Goal: Transaction & Acquisition: Purchase product/service

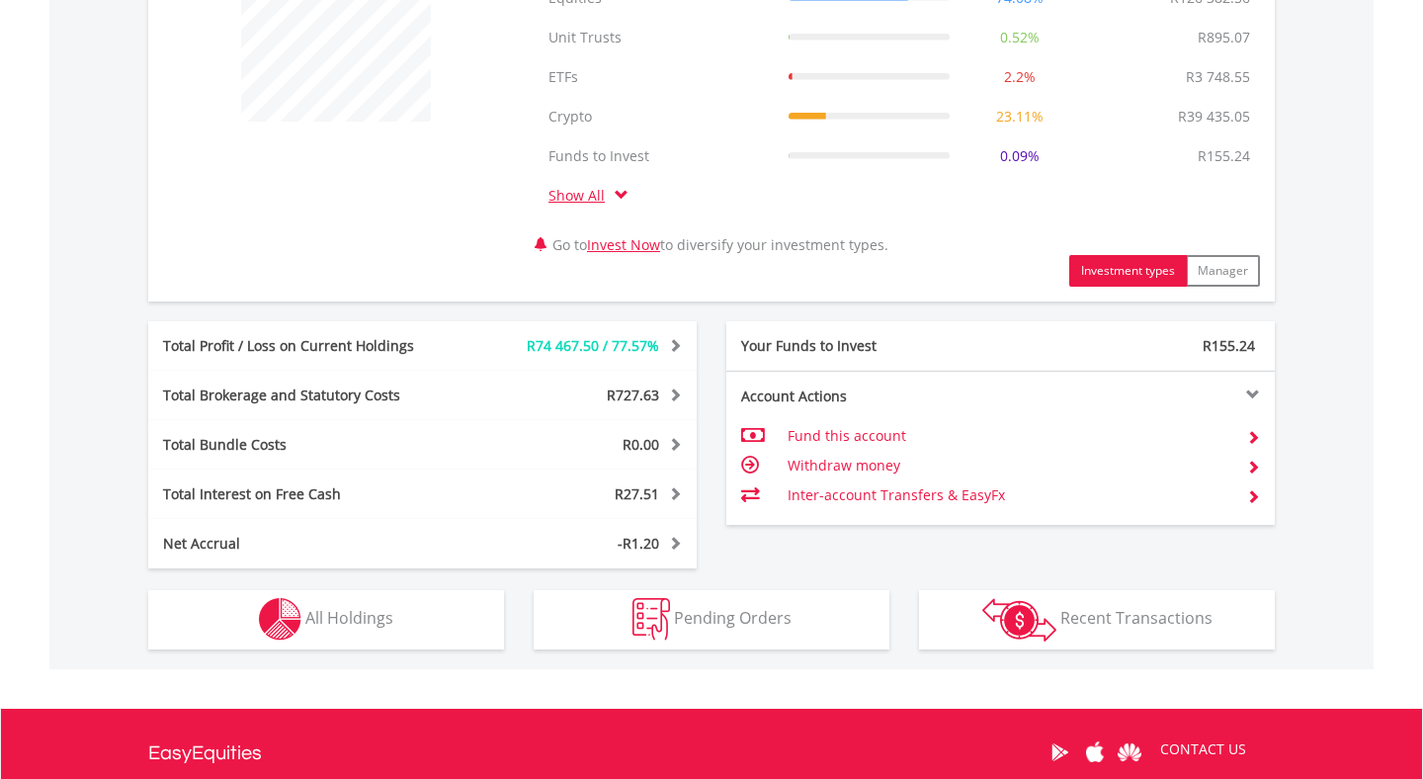
scroll to position [841, 0]
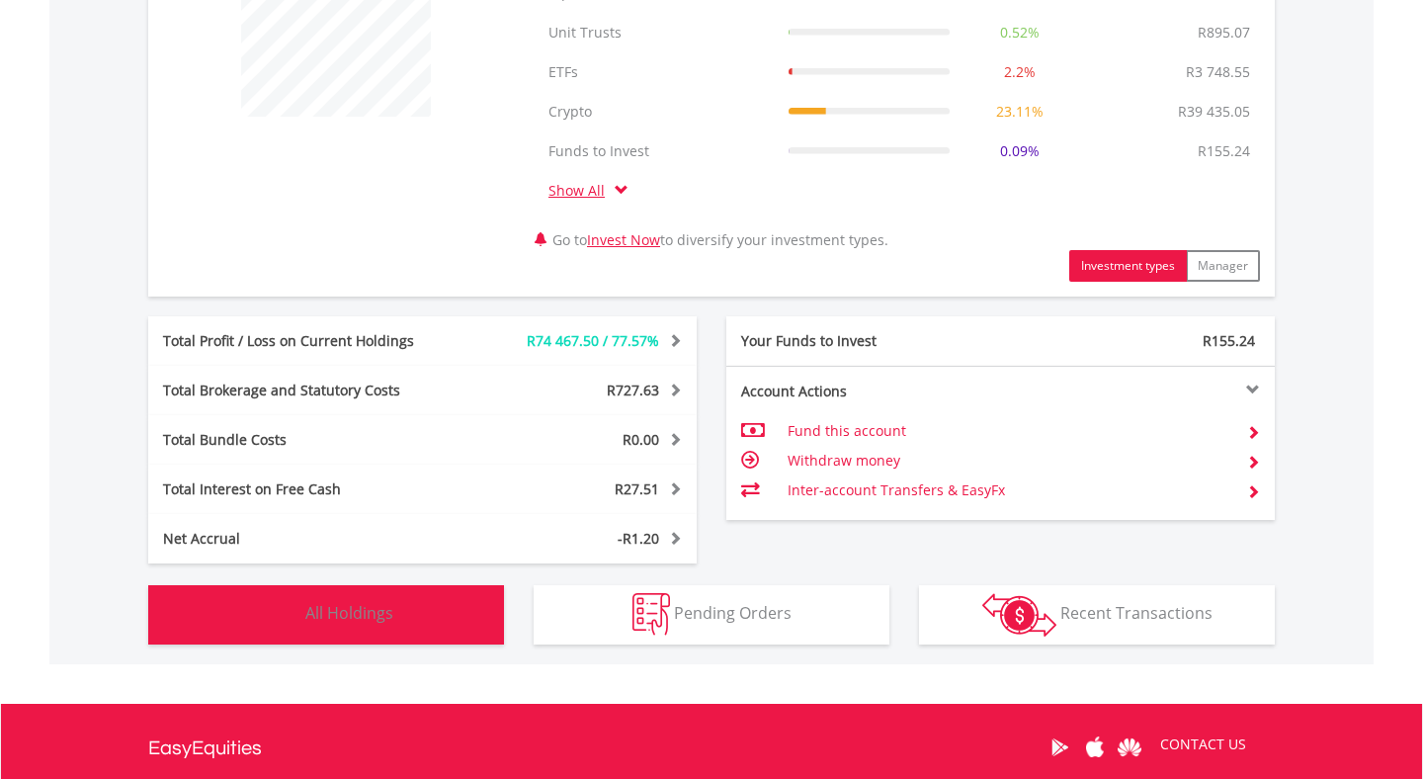
click at [345, 617] on span "All Holdings" at bounding box center [349, 613] width 88 height 22
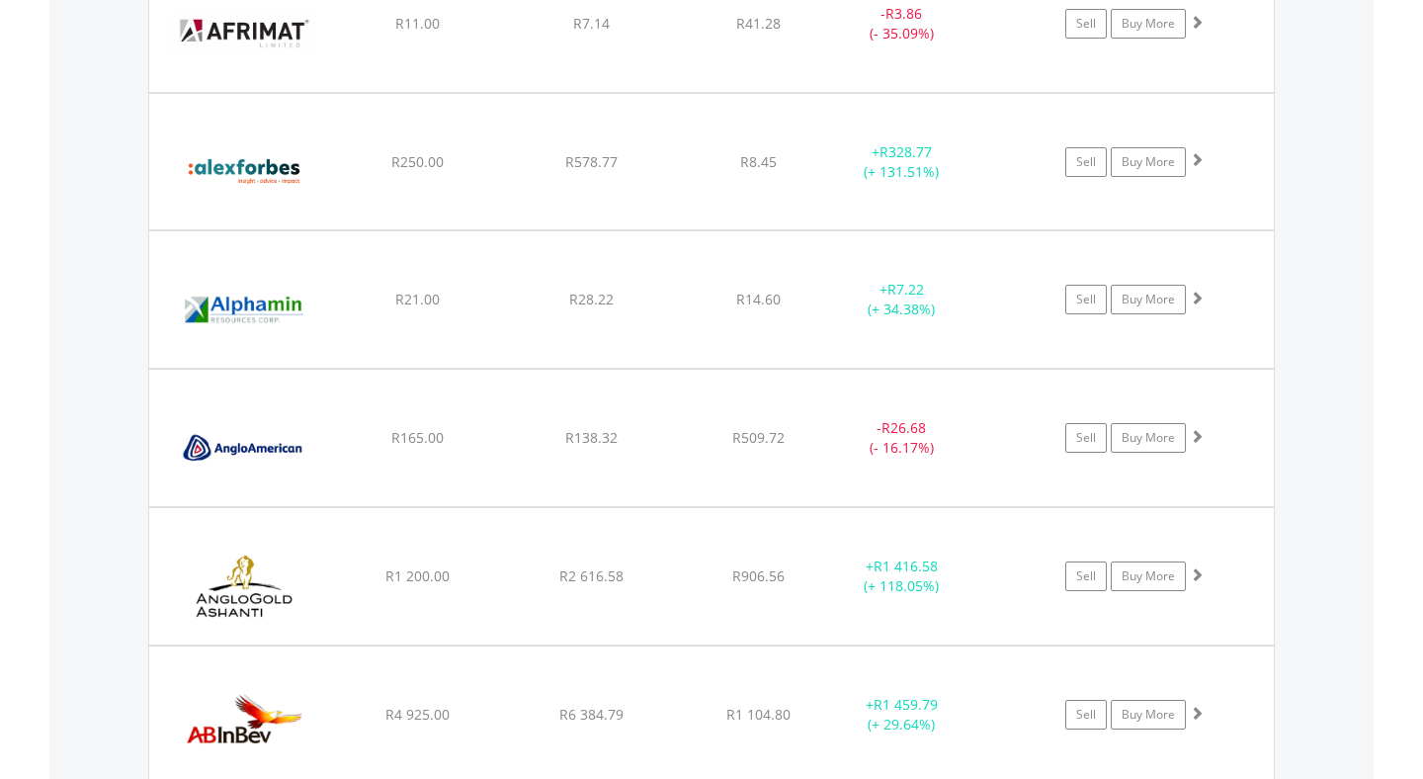
scroll to position [2103, 0]
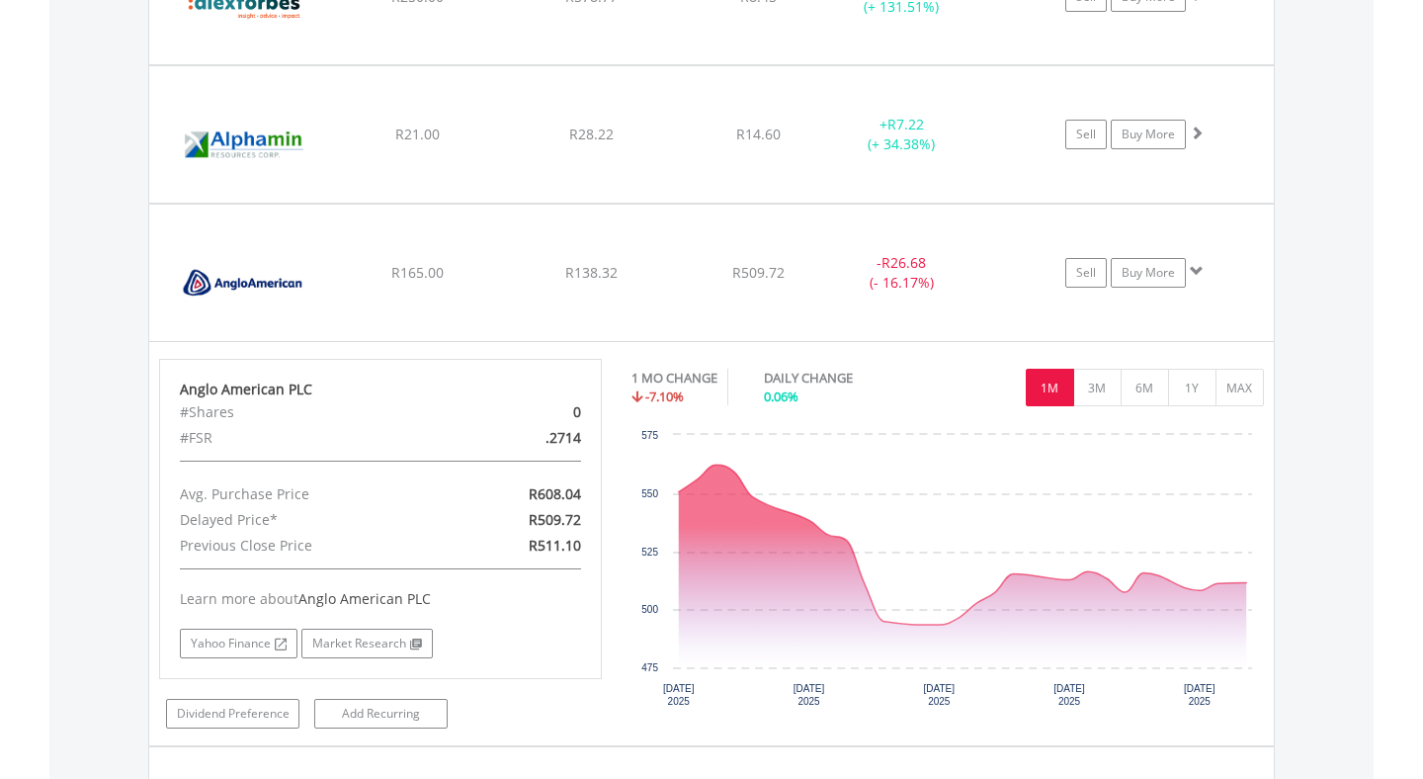
scroll to position [2280, 0]
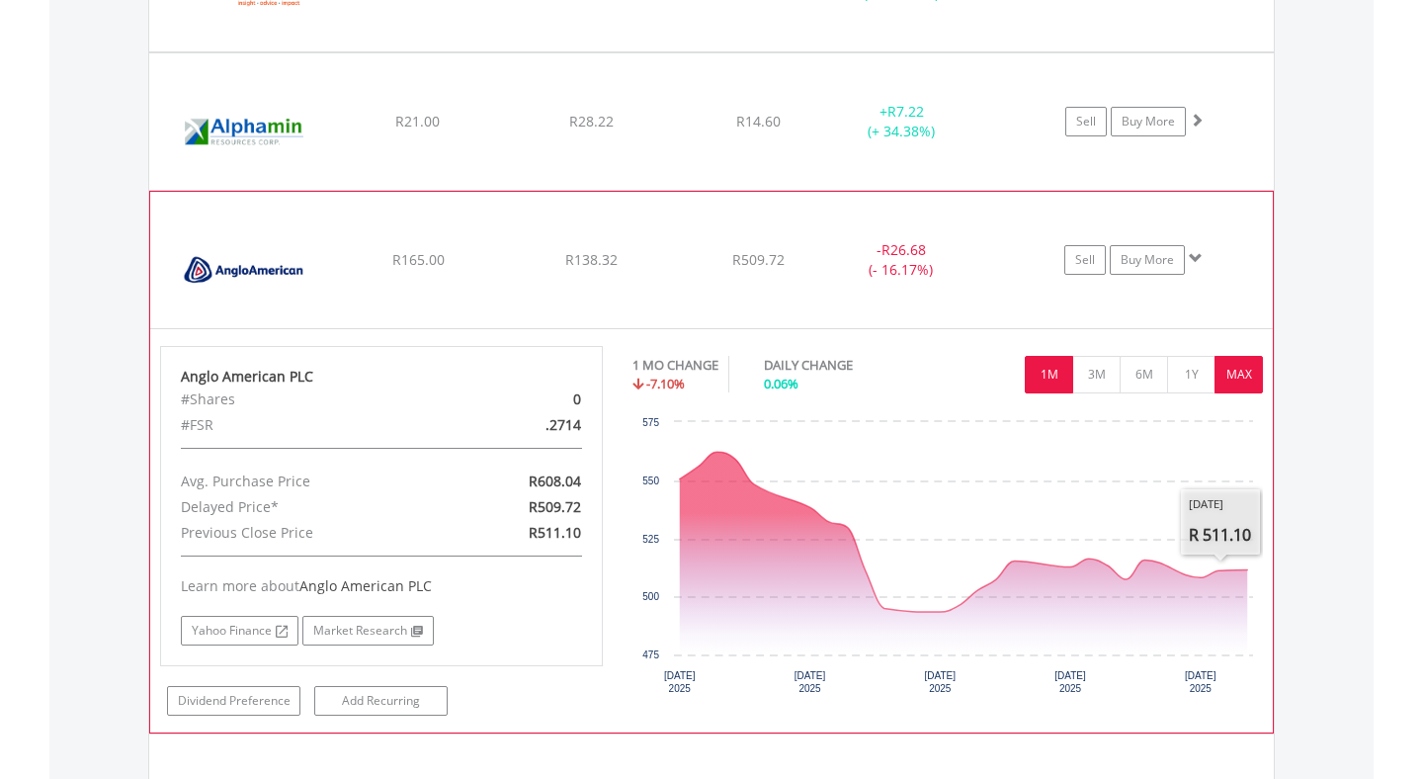
click at [1236, 380] on button "MAX" at bounding box center [1239, 375] width 48 height 38
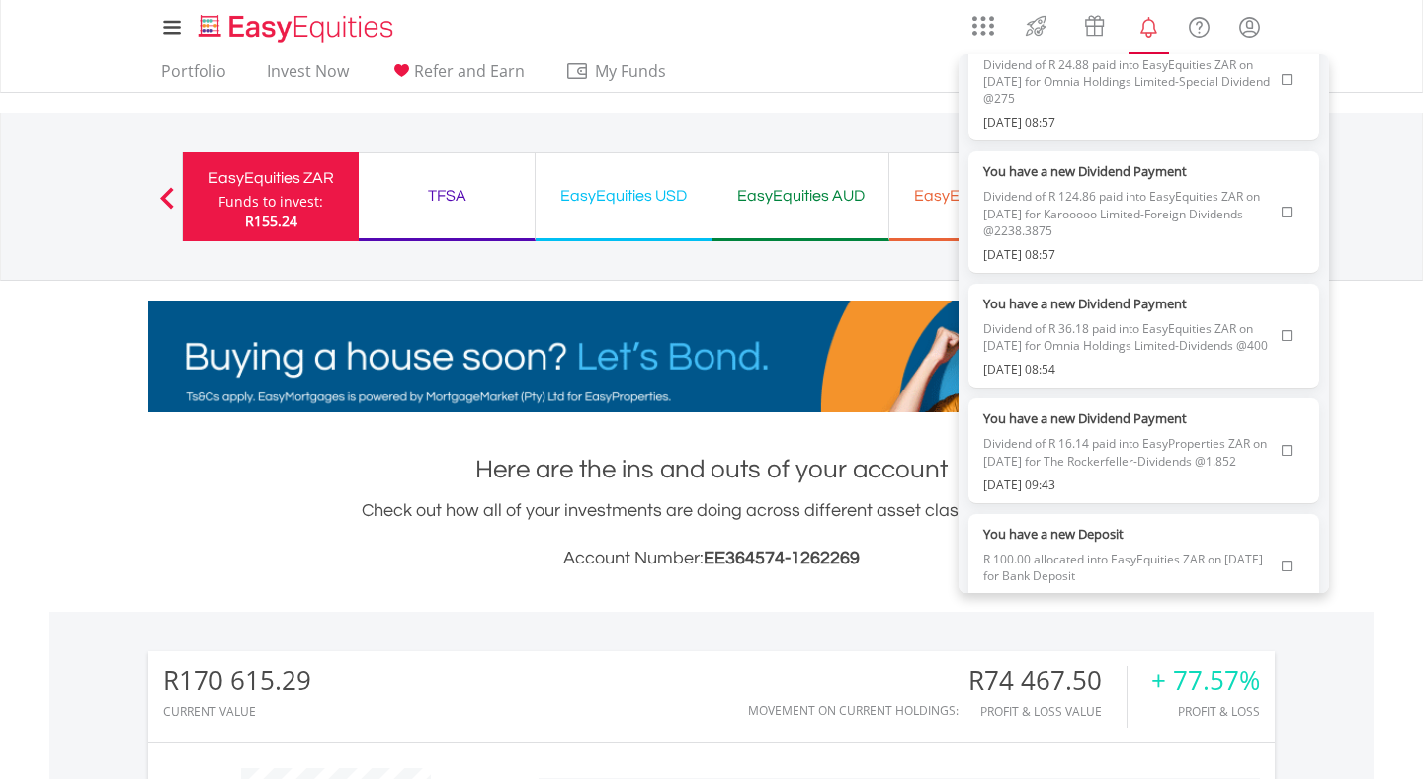
scroll to position [0, 0]
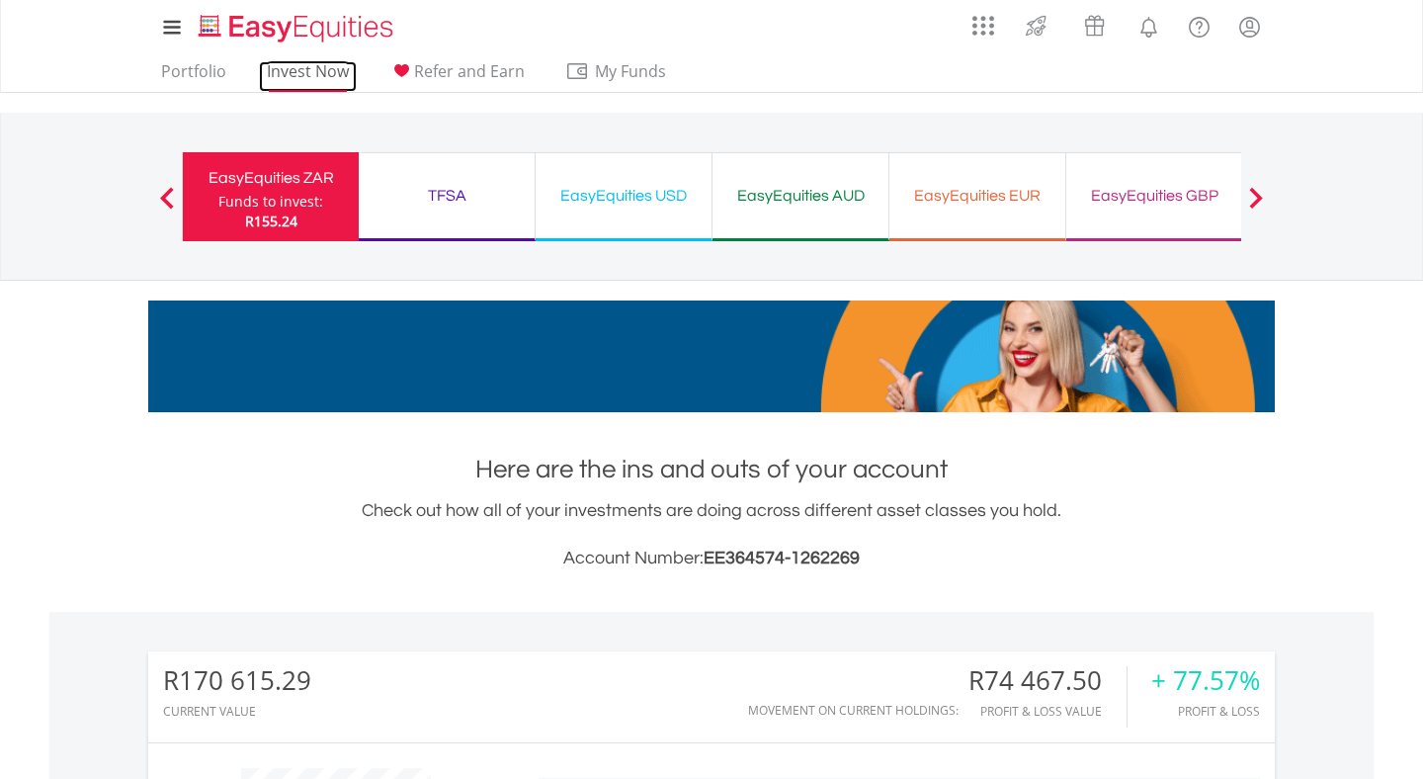
click at [315, 77] on link "Invest Now" at bounding box center [308, 76] width 98 height 31
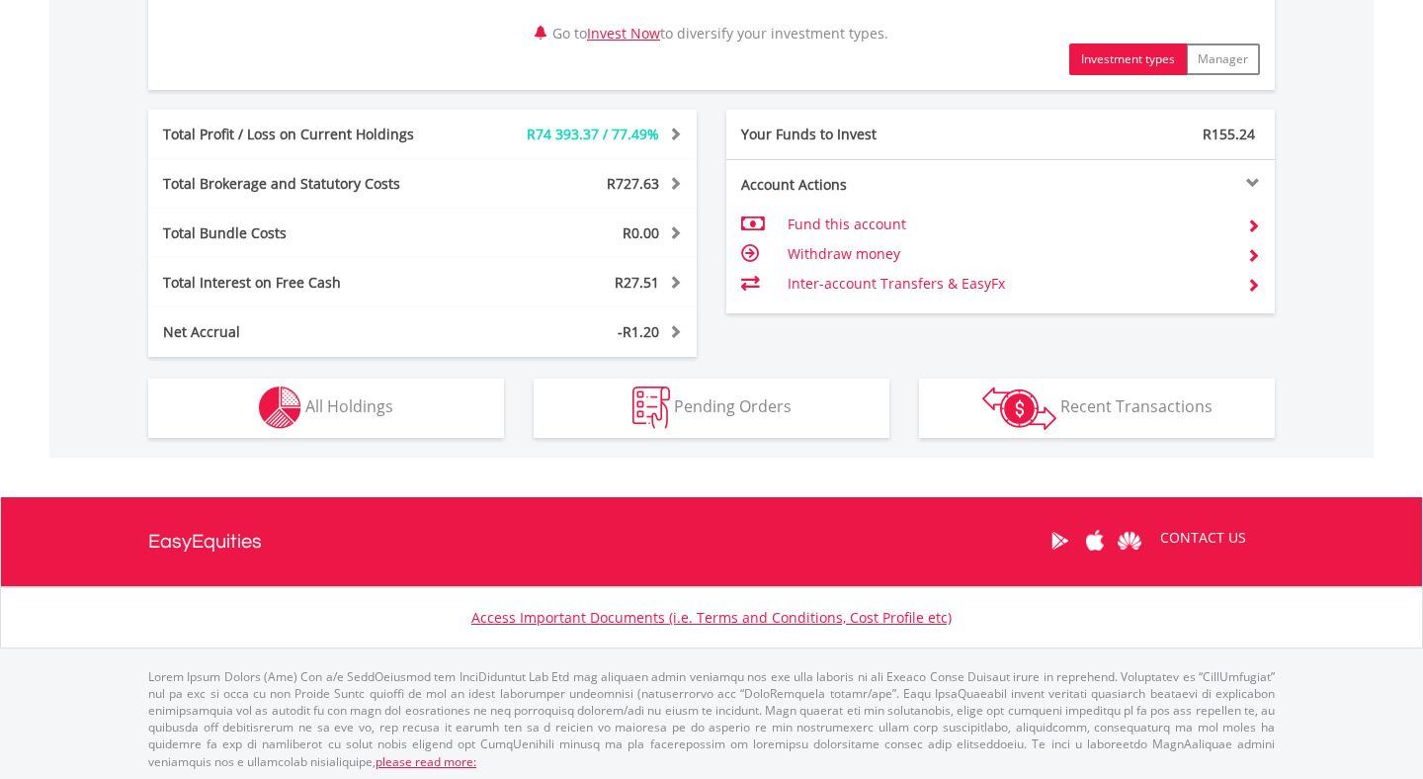
scroll to position [1052, 0]
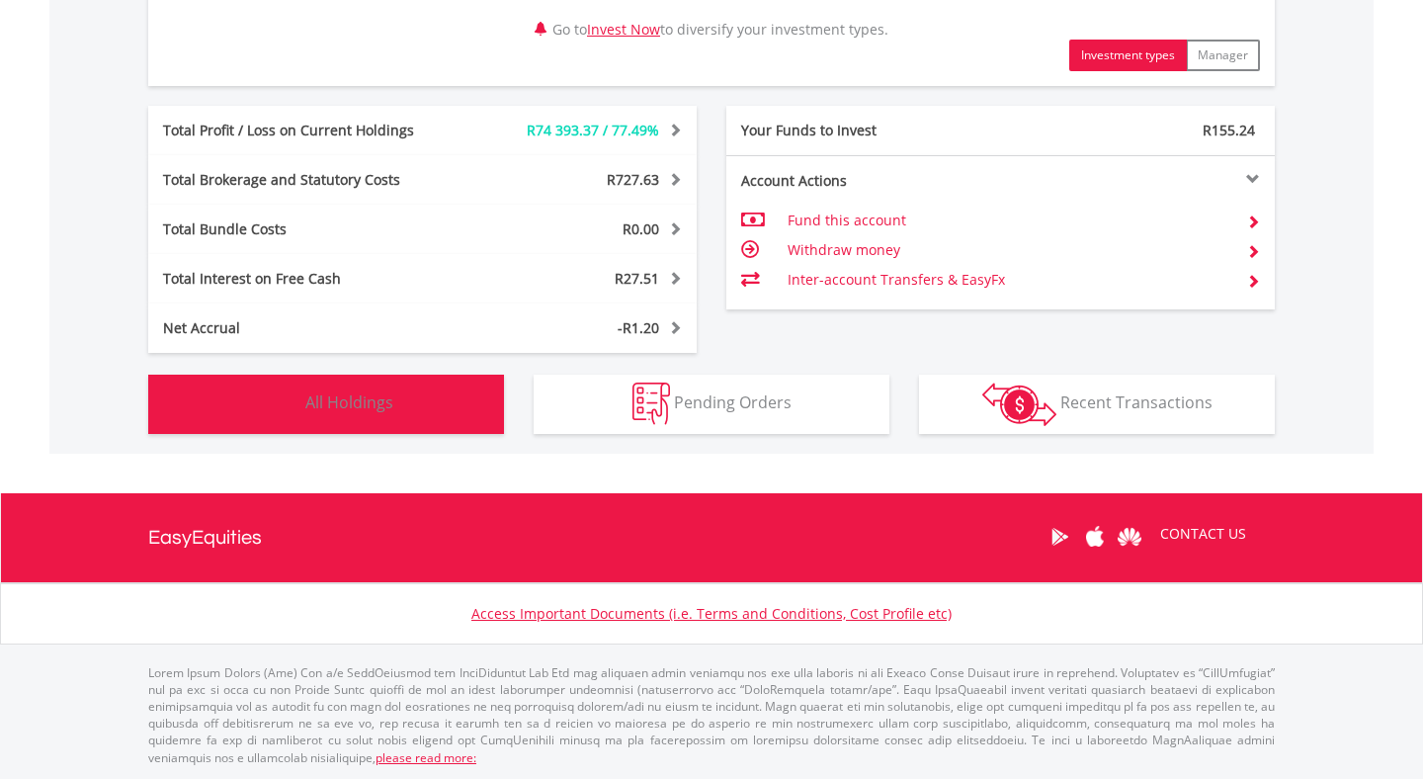
click at [369, 407] on span "All Holdings" at bounding box center [349, 402] width 88 height 22
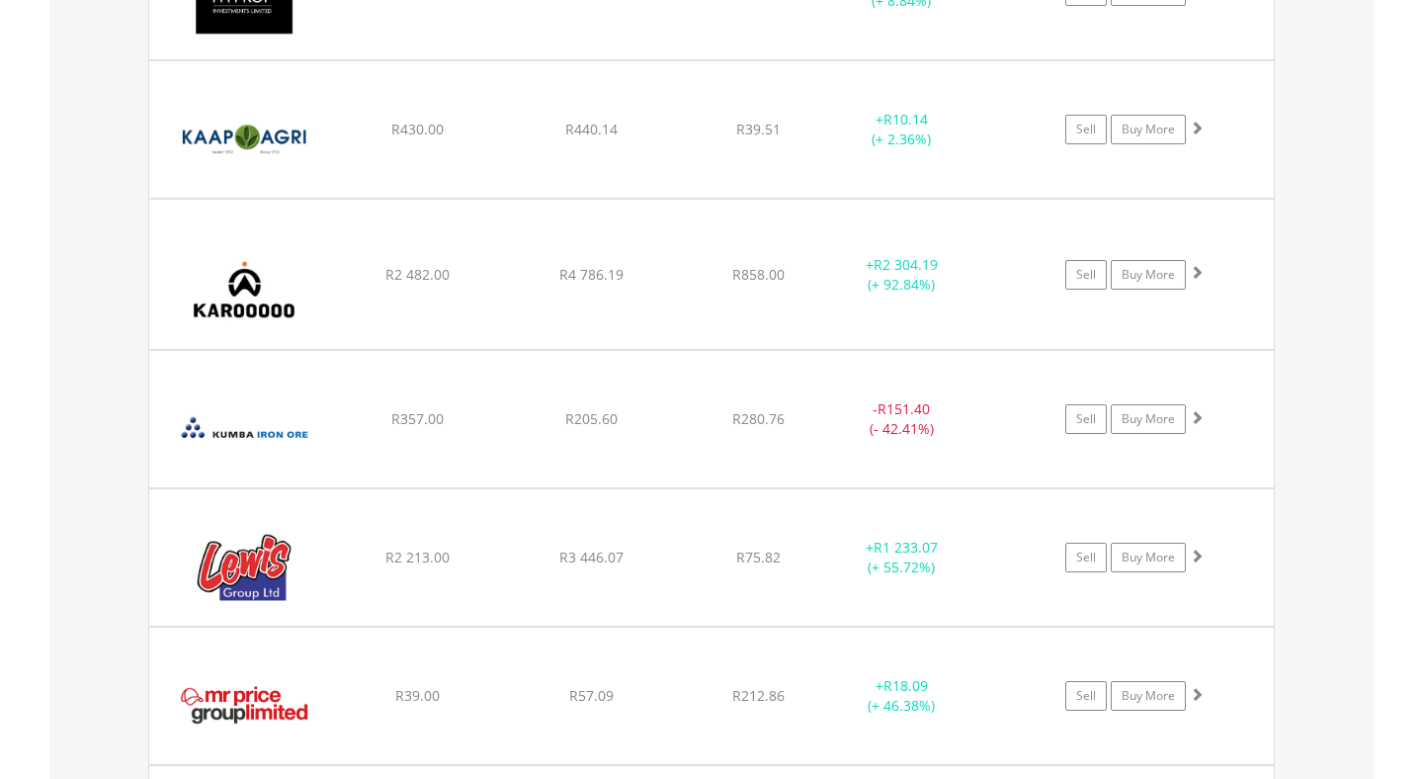
scroll to position [6877, 0]
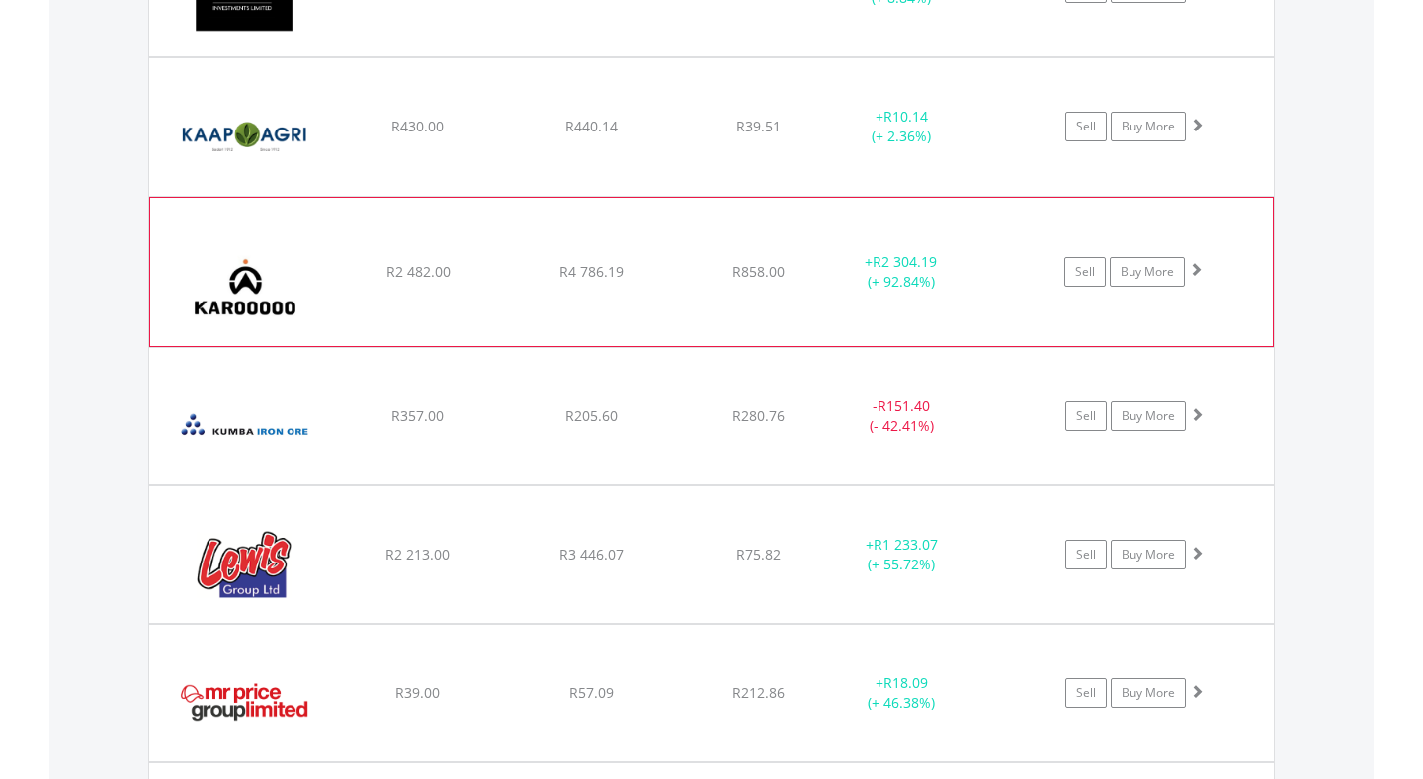
click at [266, 288] on img at bounding box center [245, 281] width 170 height 119
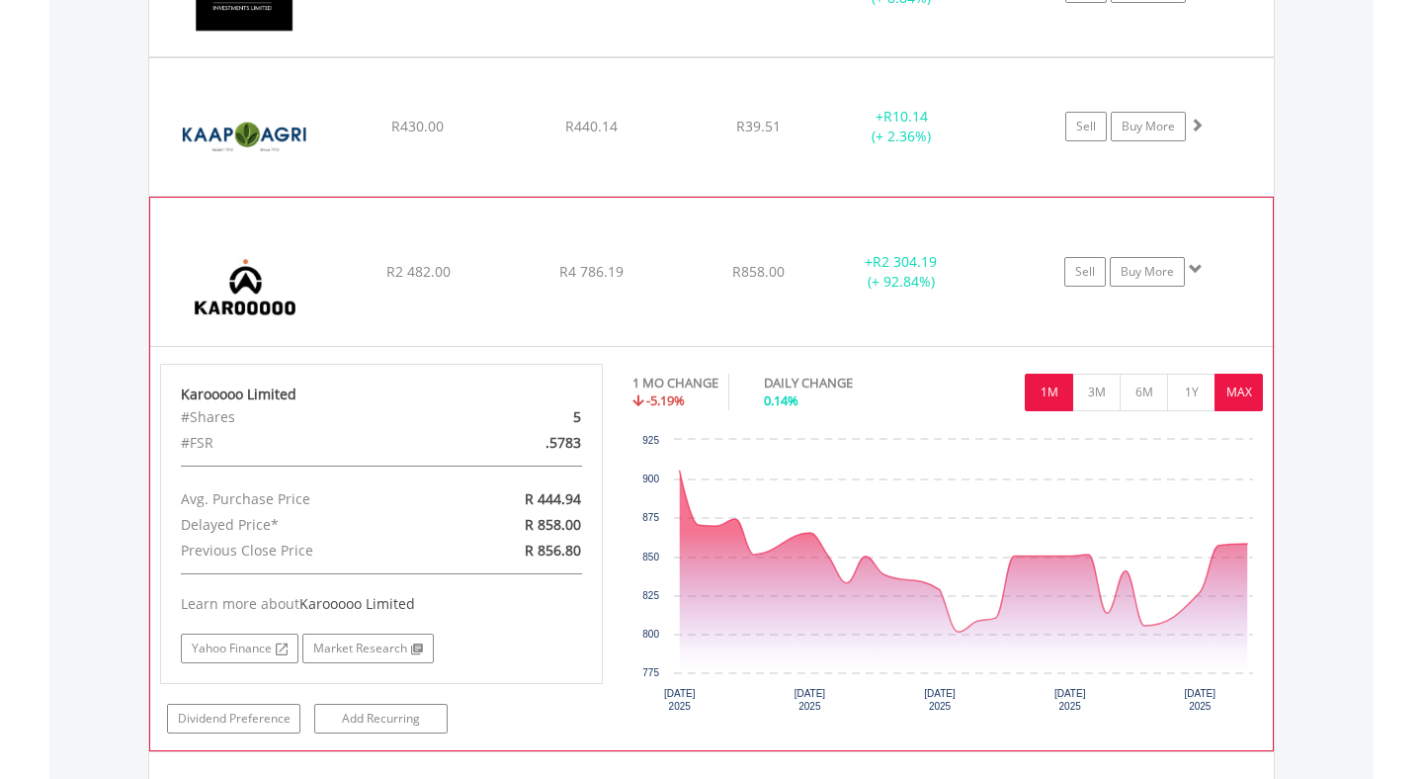
click at [1233, 396] on button "MAX" at bounding box center [1239, 393] width 48 height 38
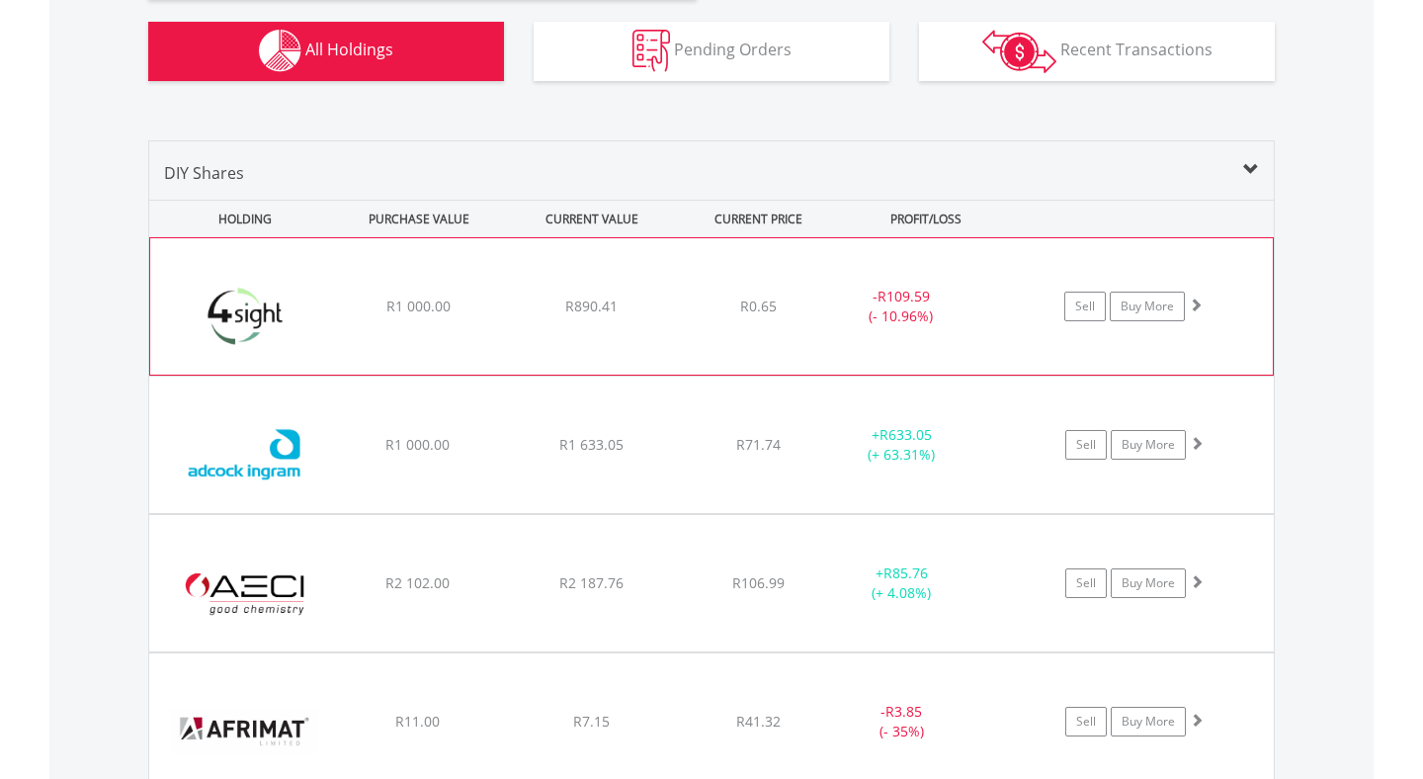
scroll to position [0, 0]
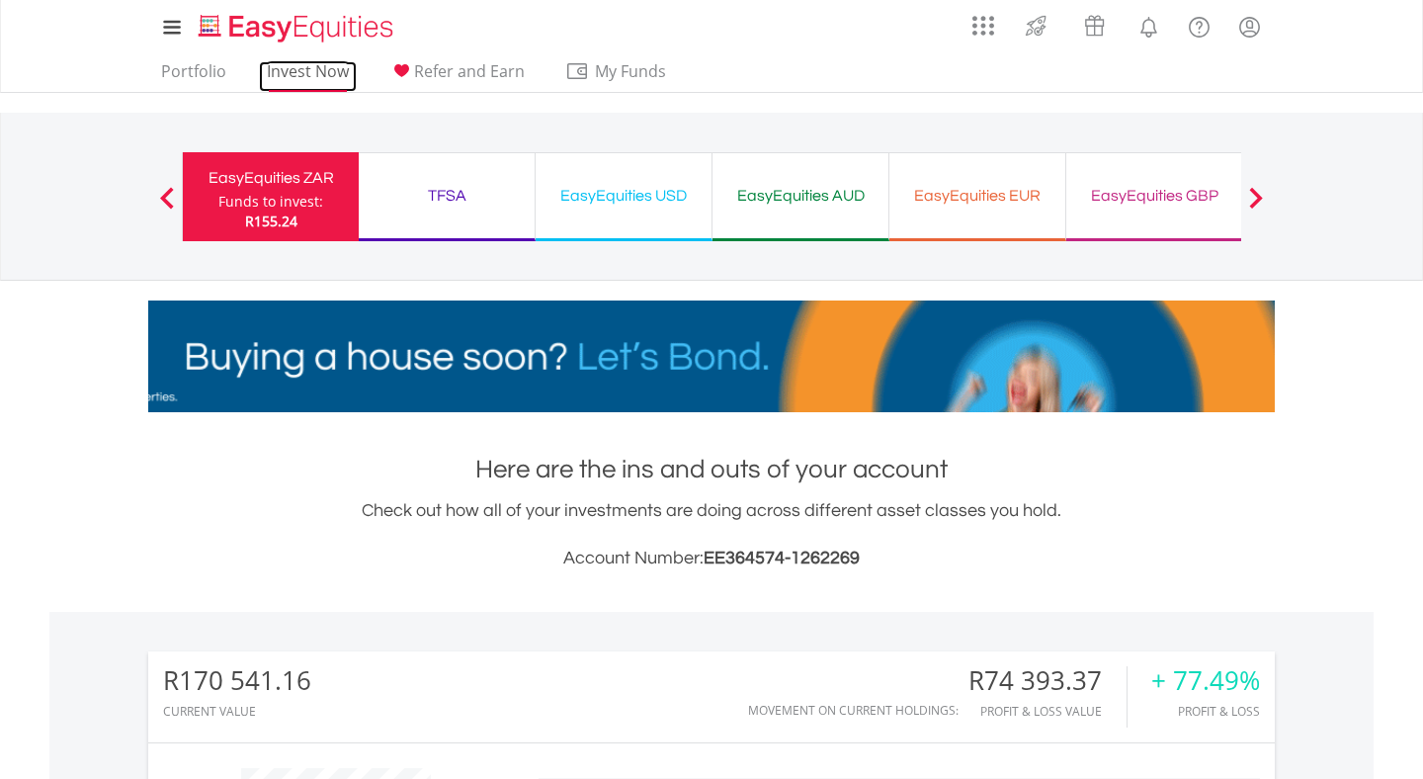
click at [304, 63] on link "Invest Now" at bounding box center [308, 76] width 98 height 31
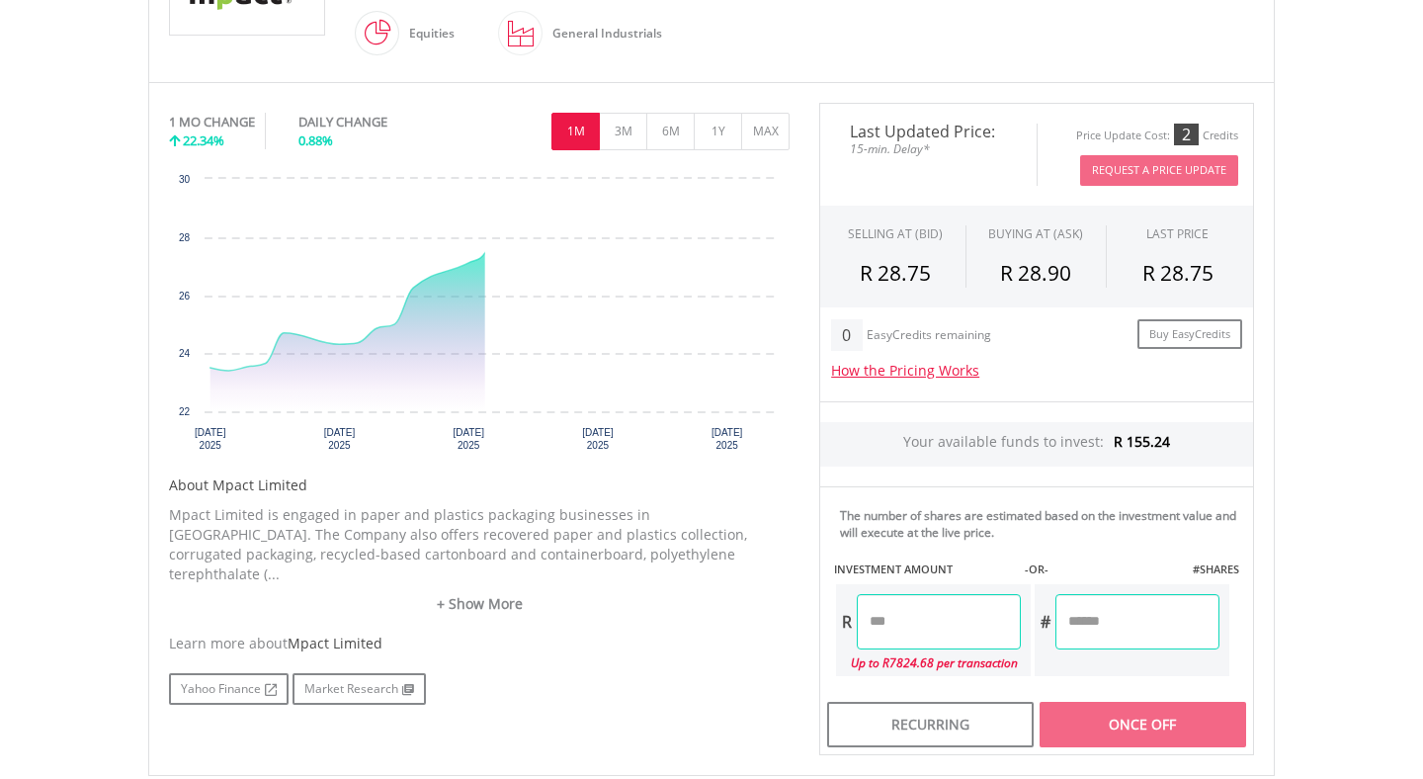
scroll to position [537, 0]
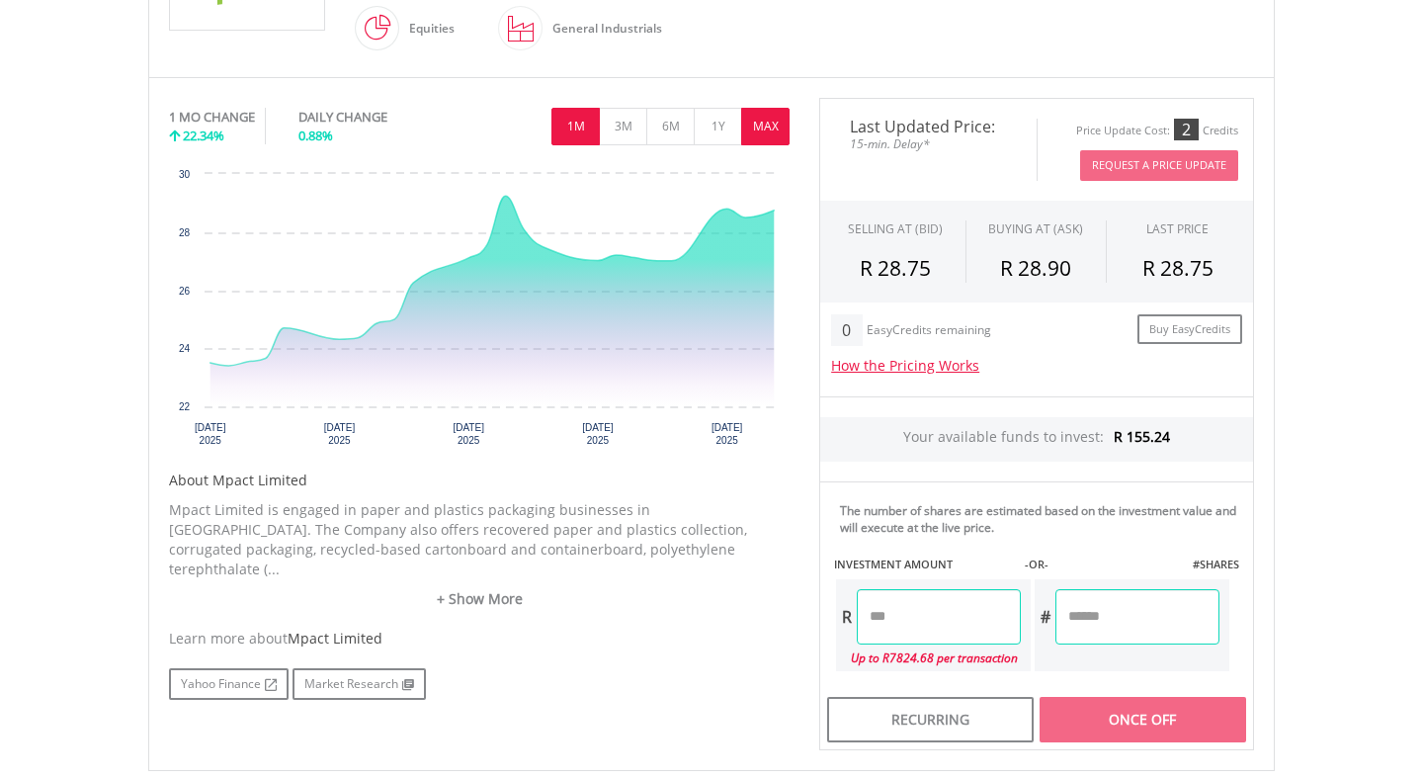
click at [766, 126] on button "MAX" at bounding box center [765, 127] width 48 height 38
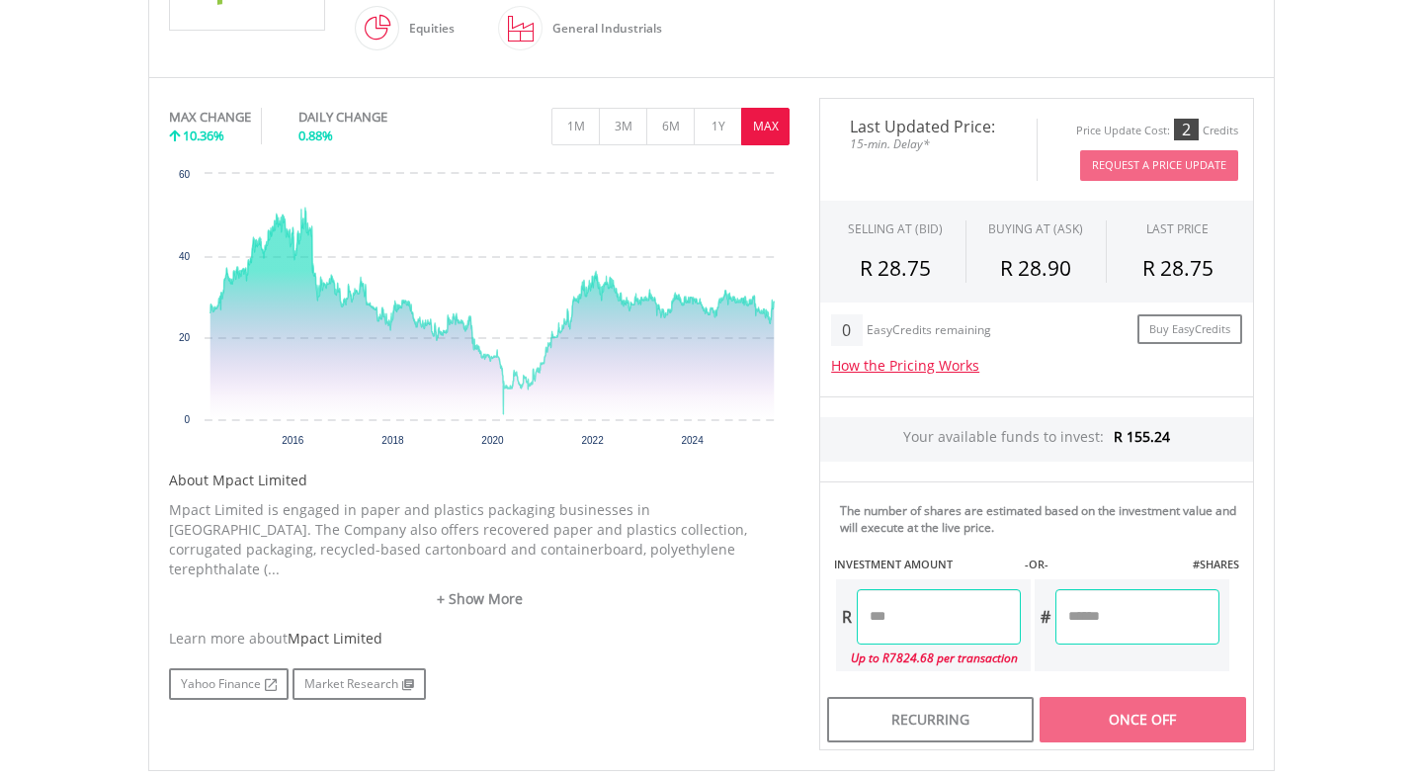
click at [976, 628] on input "number" at bounding box center [939, 616] width 164 height 55
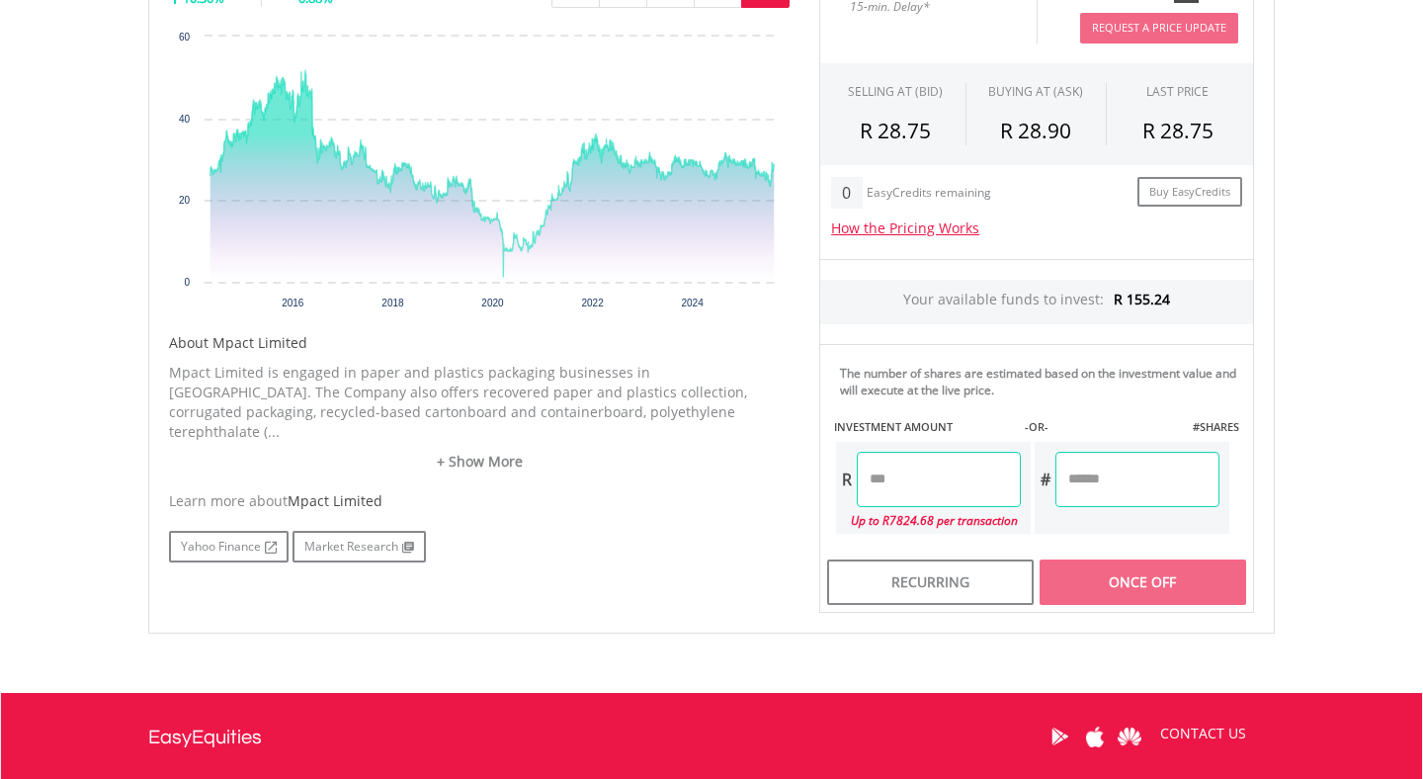
scroll to position [691, 0]
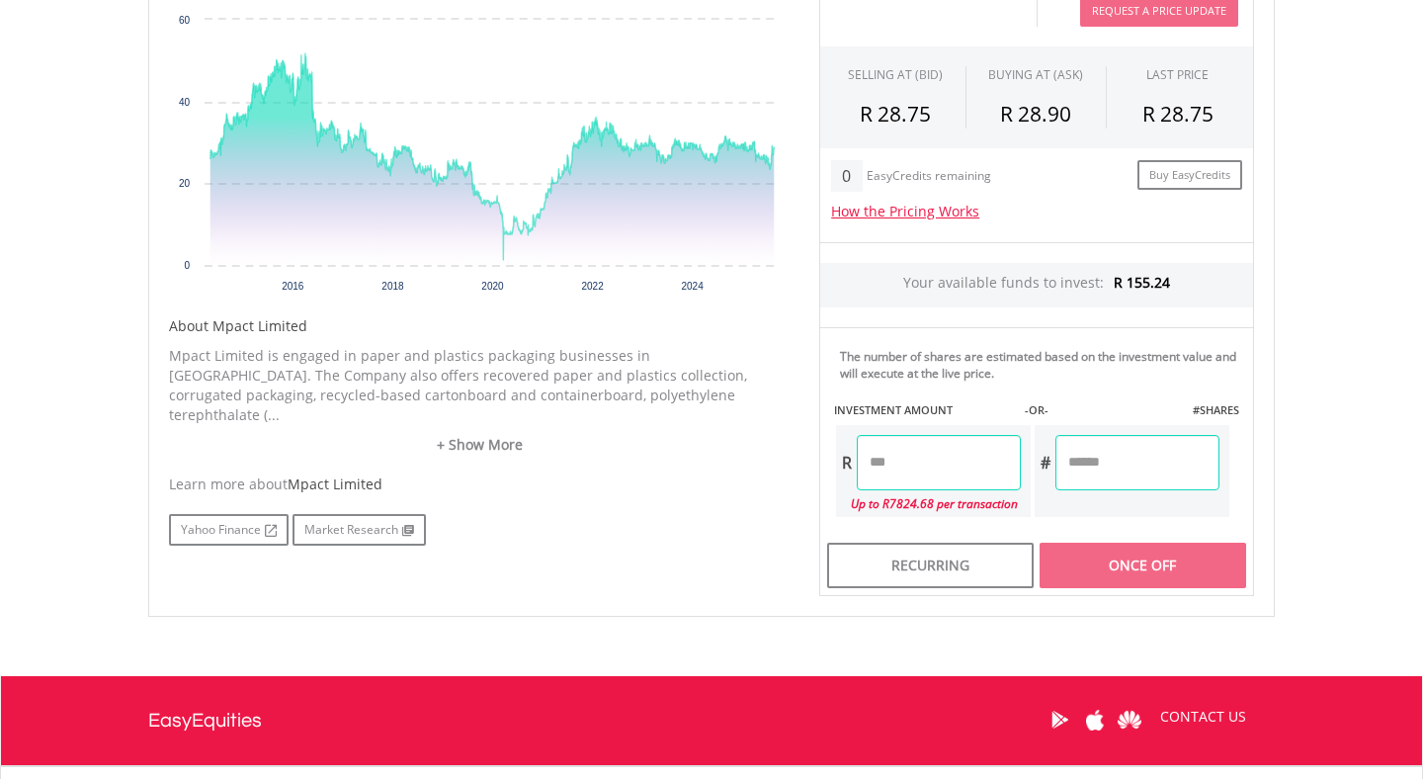
click at [892, 464] on input "number" at bounding box center [939, 462] width 164 height 55
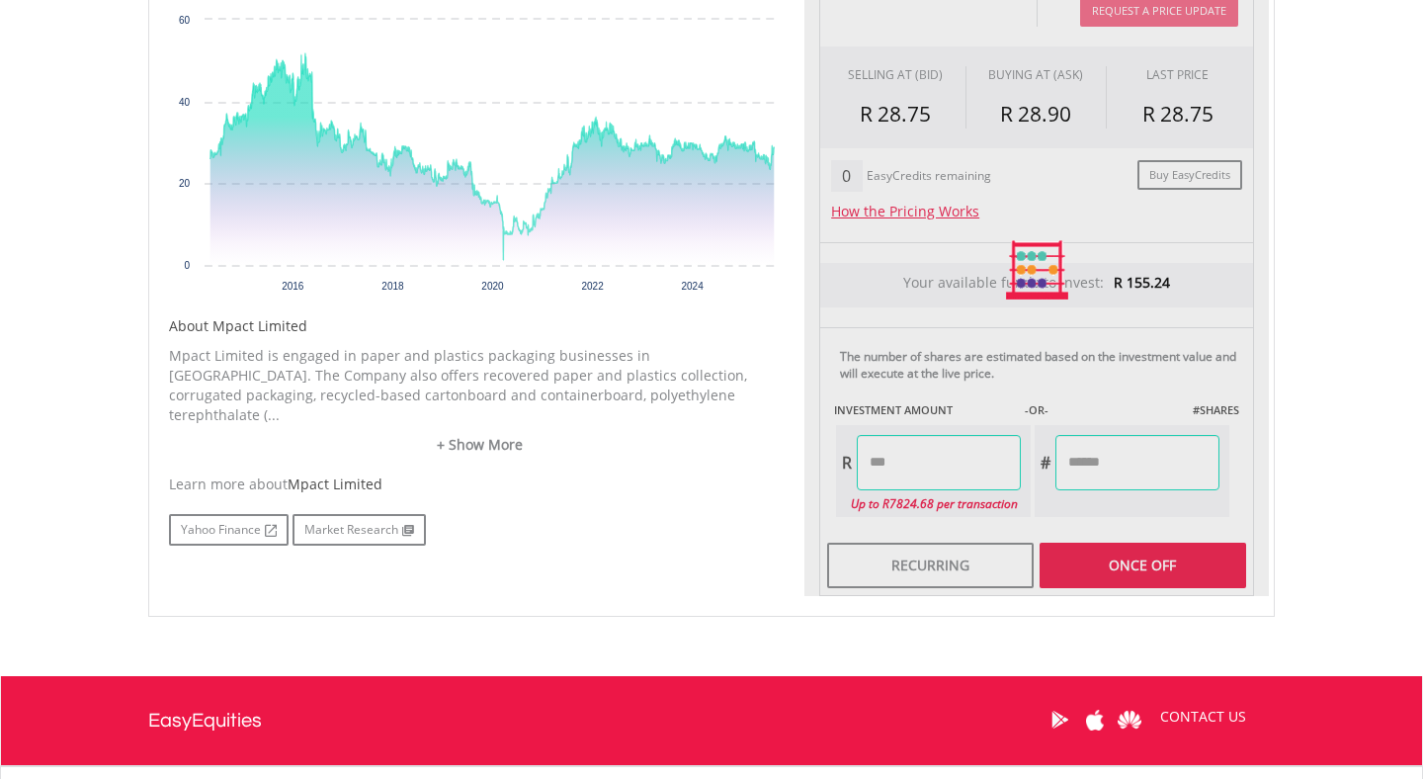
type input "******"
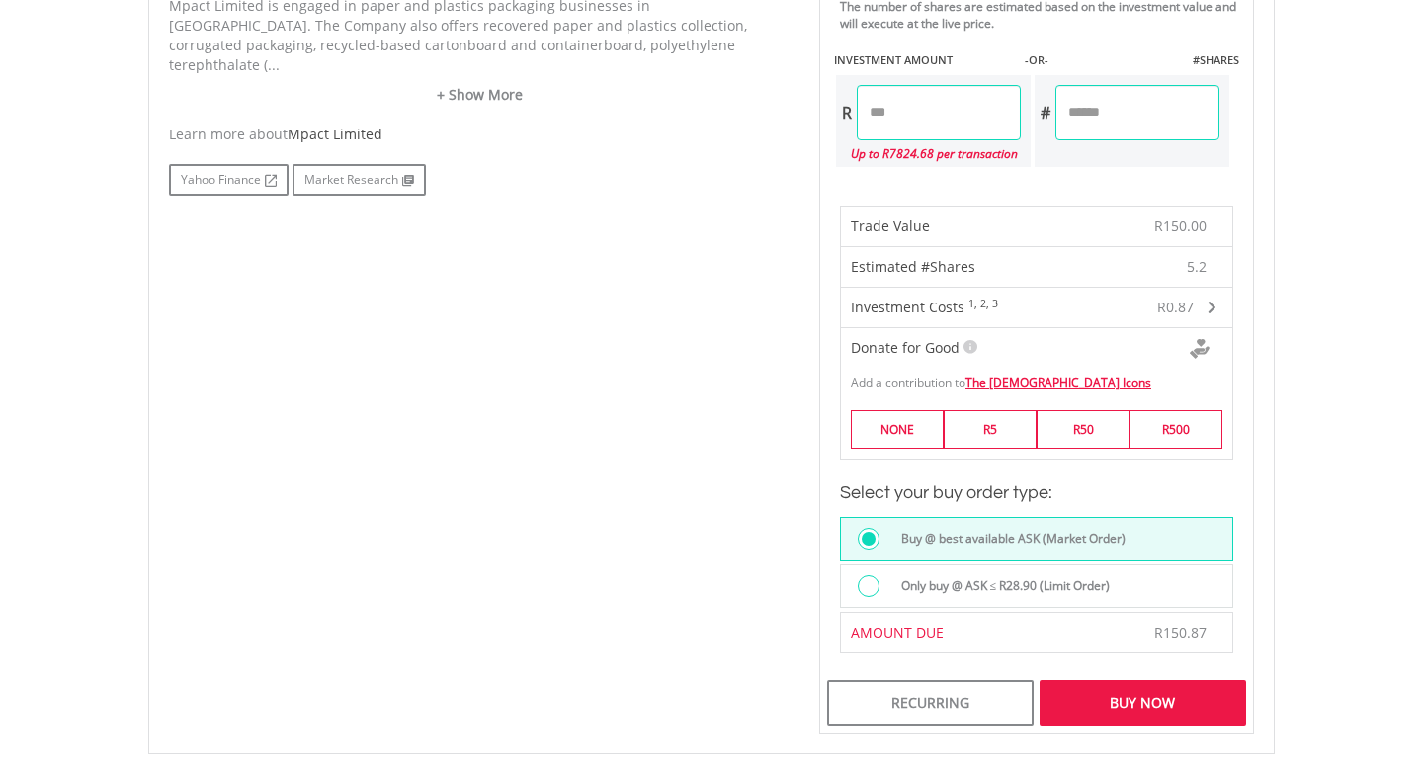
scroll to position [1043, 0]
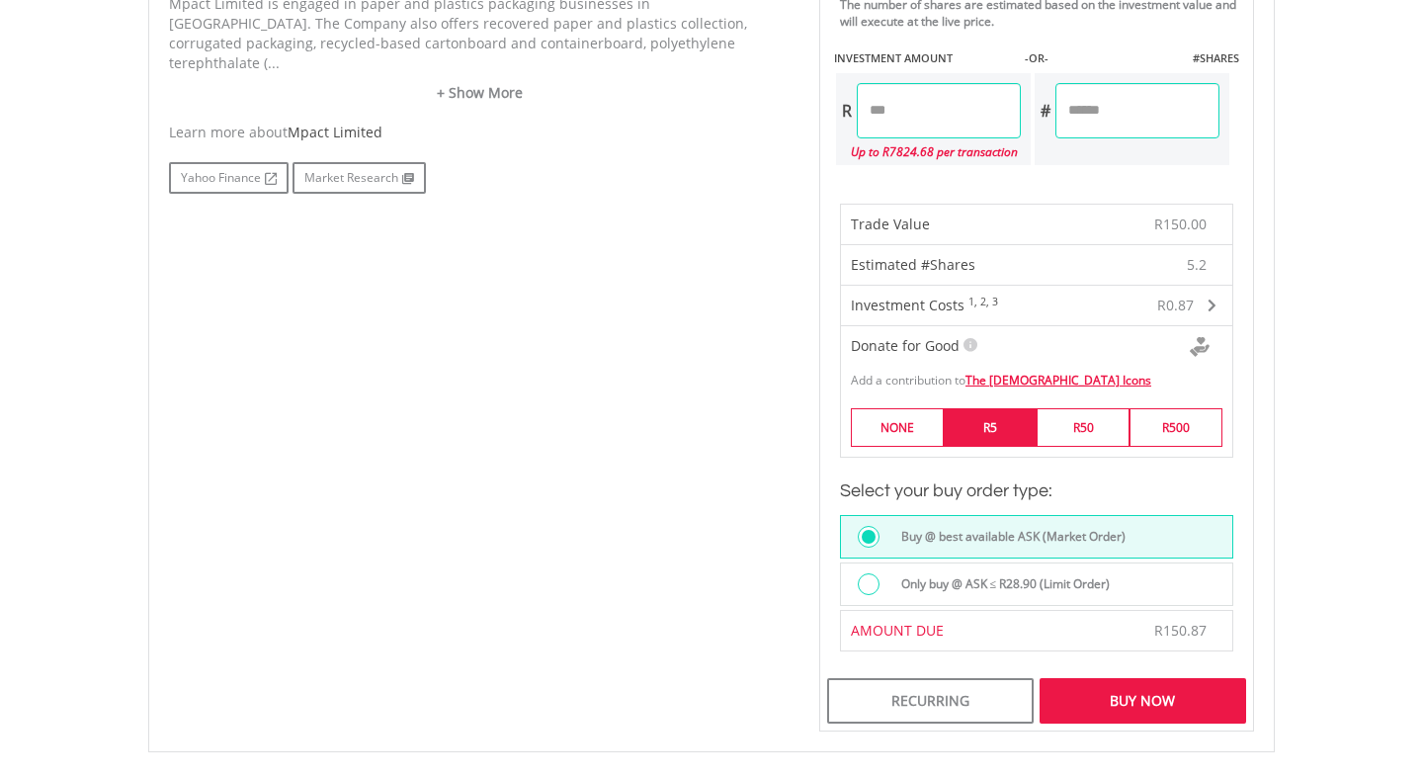
click at [998, 425] on label "R5" at bounding box center [990, 427] width 93 height 39
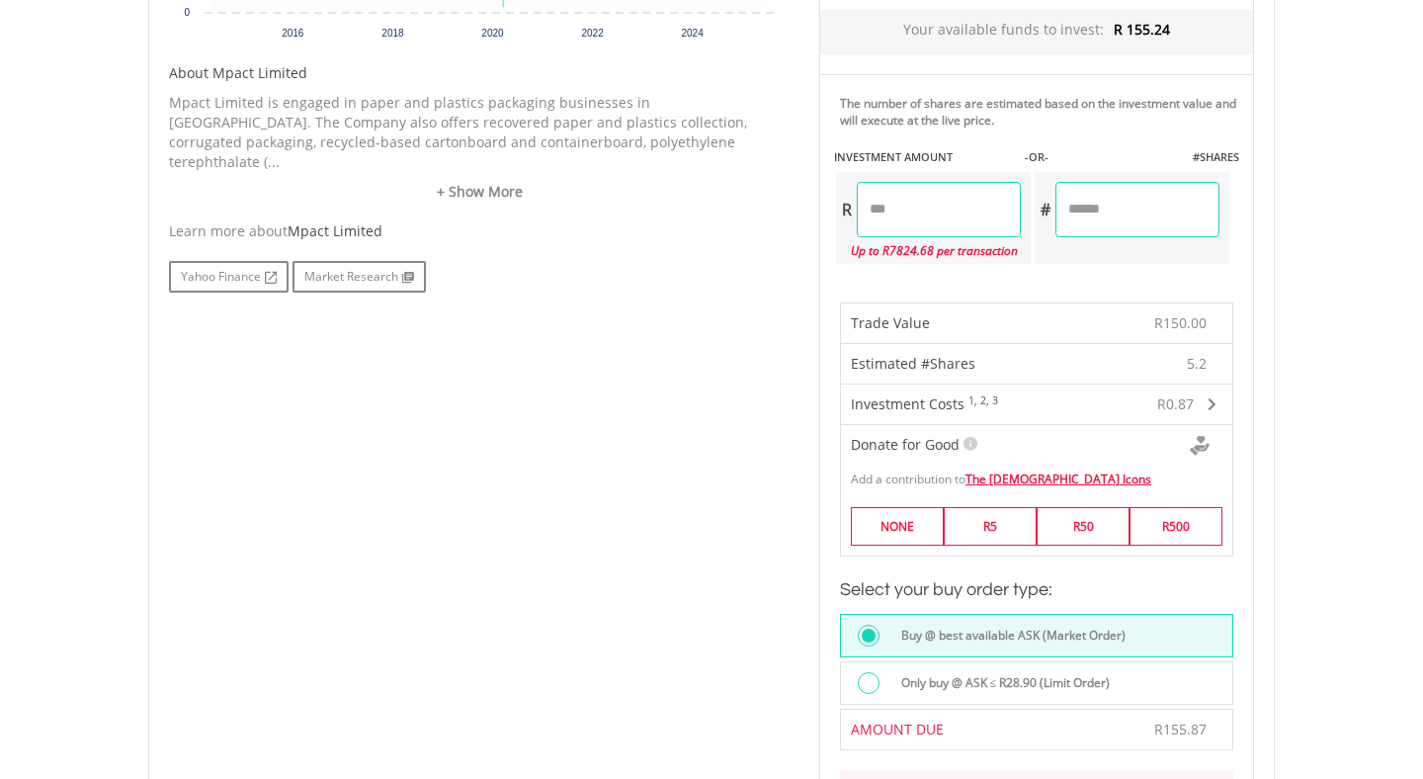
scroll to position [980, 0]
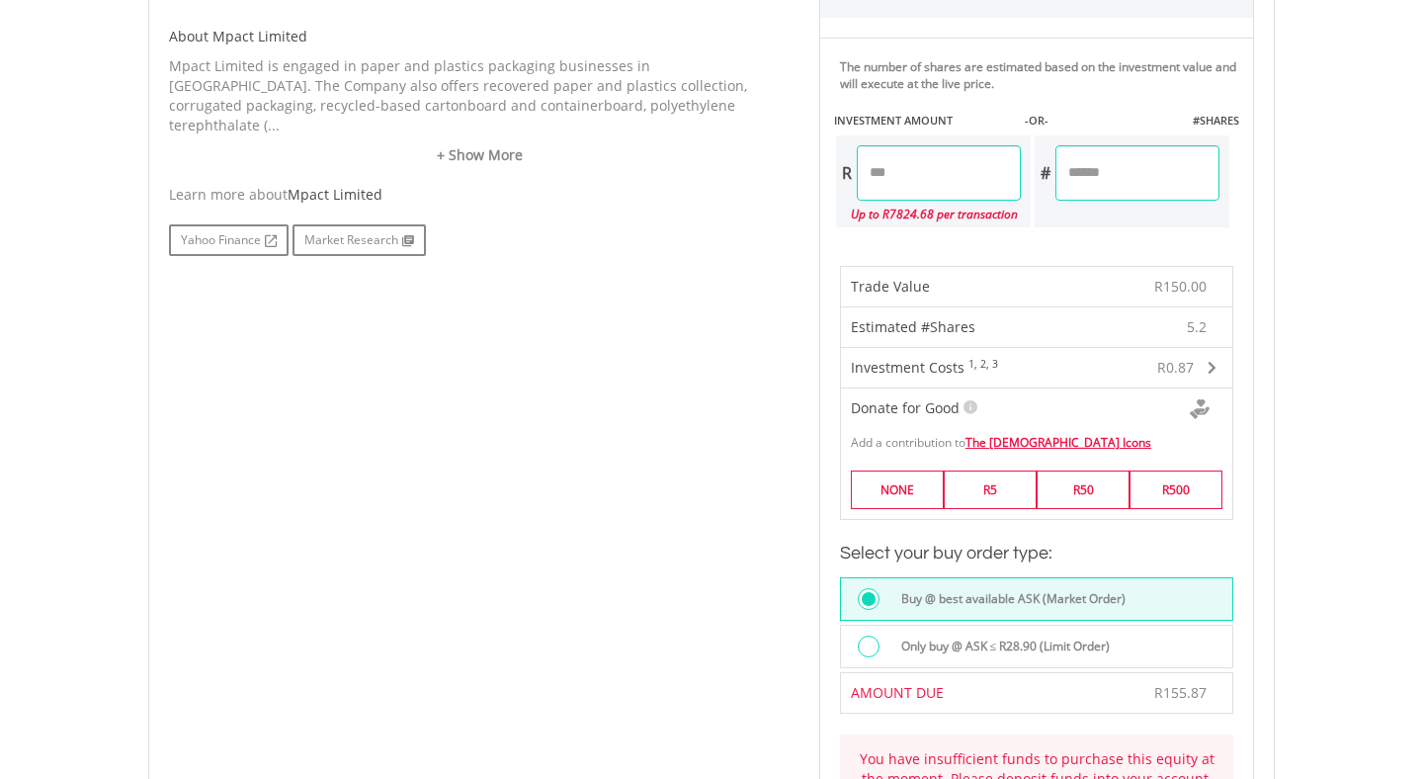
drag, startPoint x: 895, startPoint y: 173, endPoint x: 878, endPoint y: 177, distance: 18.2
click at [878, 177] on input "******" at bounding box center [939, 172] width 164 height 55
type input "******"
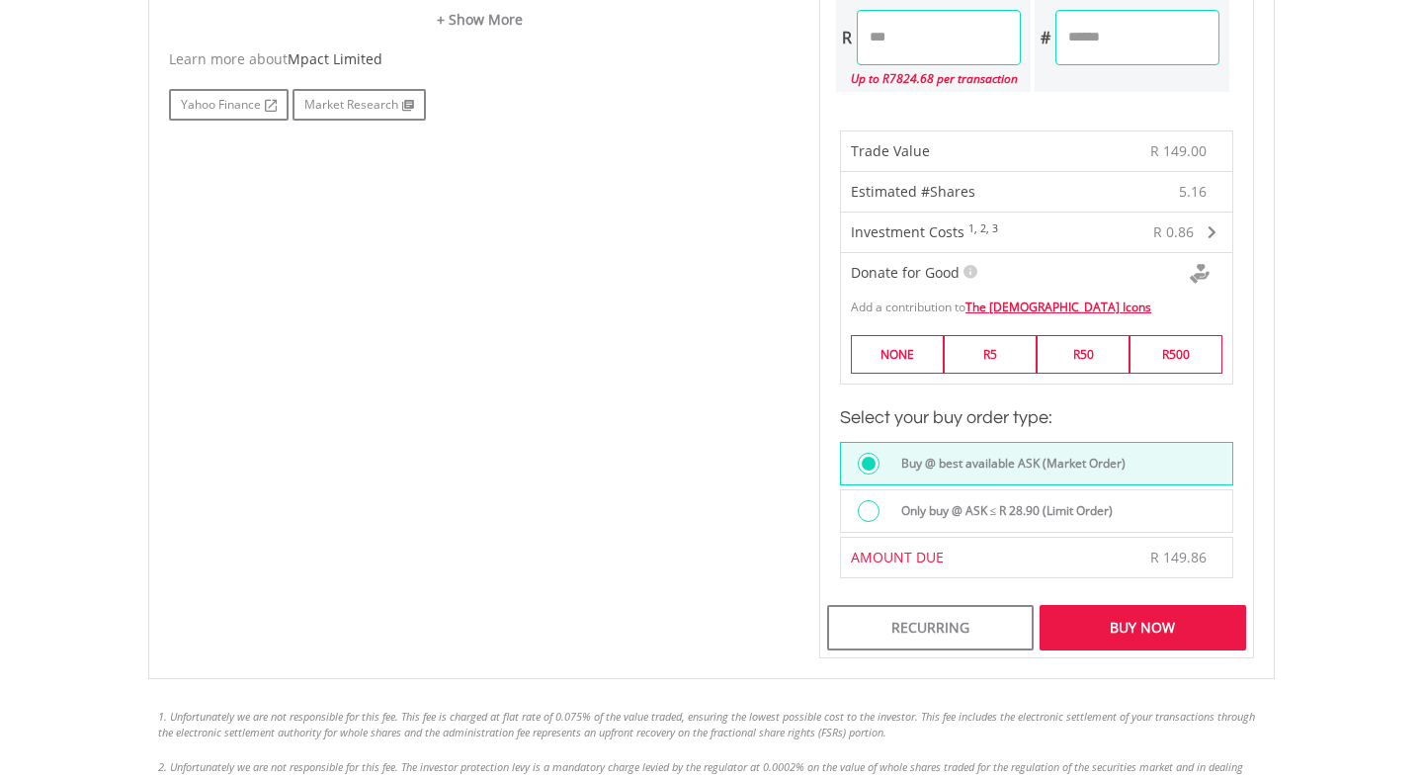
scroll to position [1156, 0]
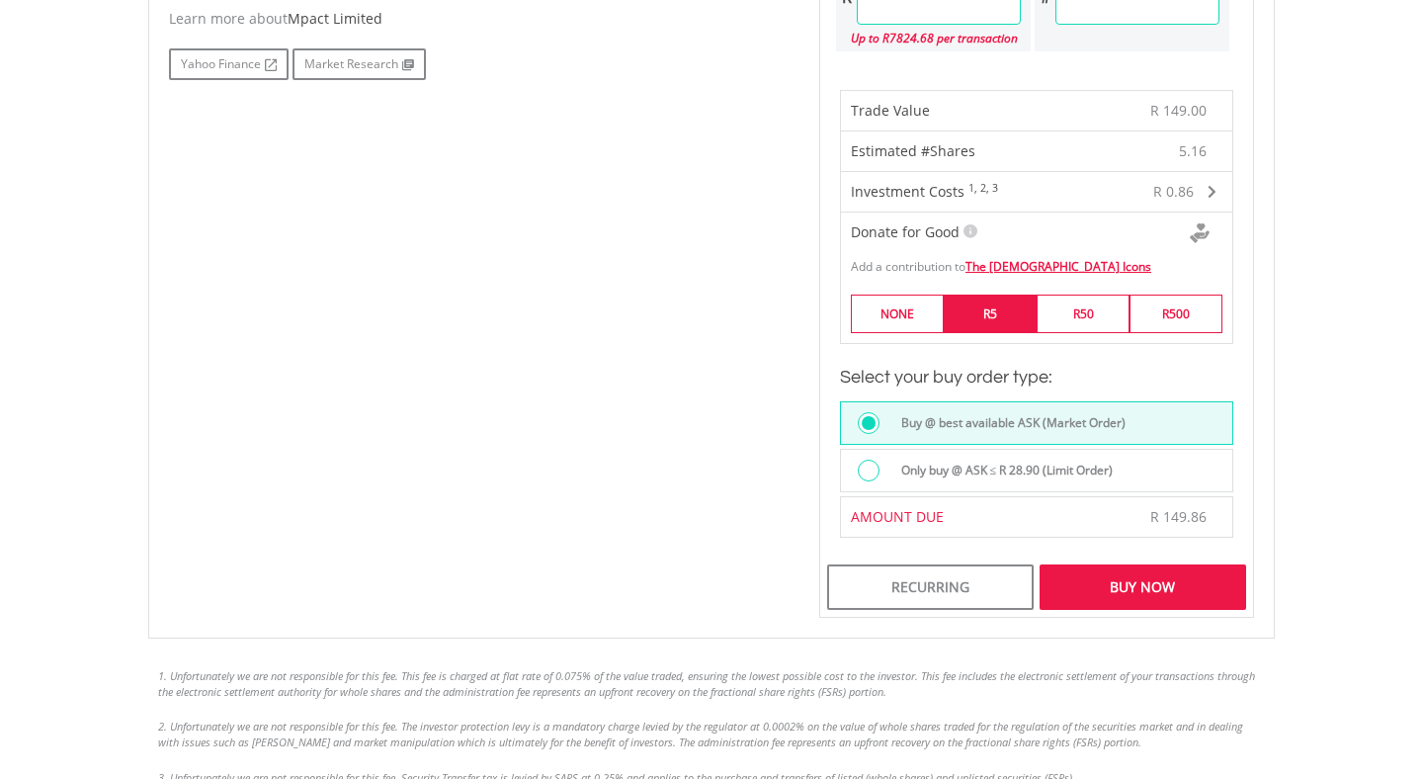
click at [990, 309] on label "R5" at bounding box center [990, 314] width 93 height 39
click at [1138, 590] on div "Buy Now" at bounding box center [1143, 586] width 207 height 45
